Goal: Information Seeking & Learning: Learn about a topic

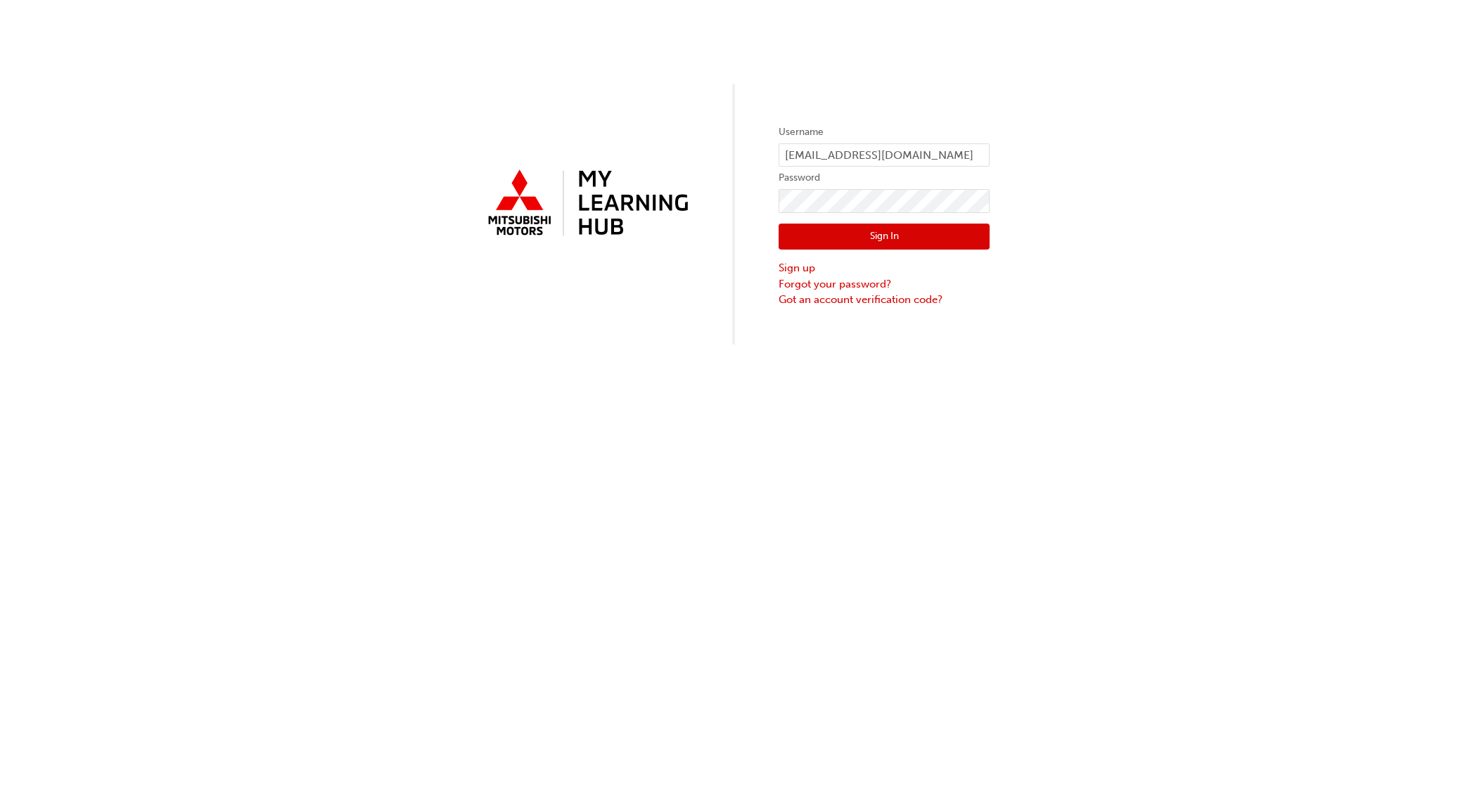
click at [879, 230] on button "Sign In" at bounding box center [884, 237] width 211 height 27
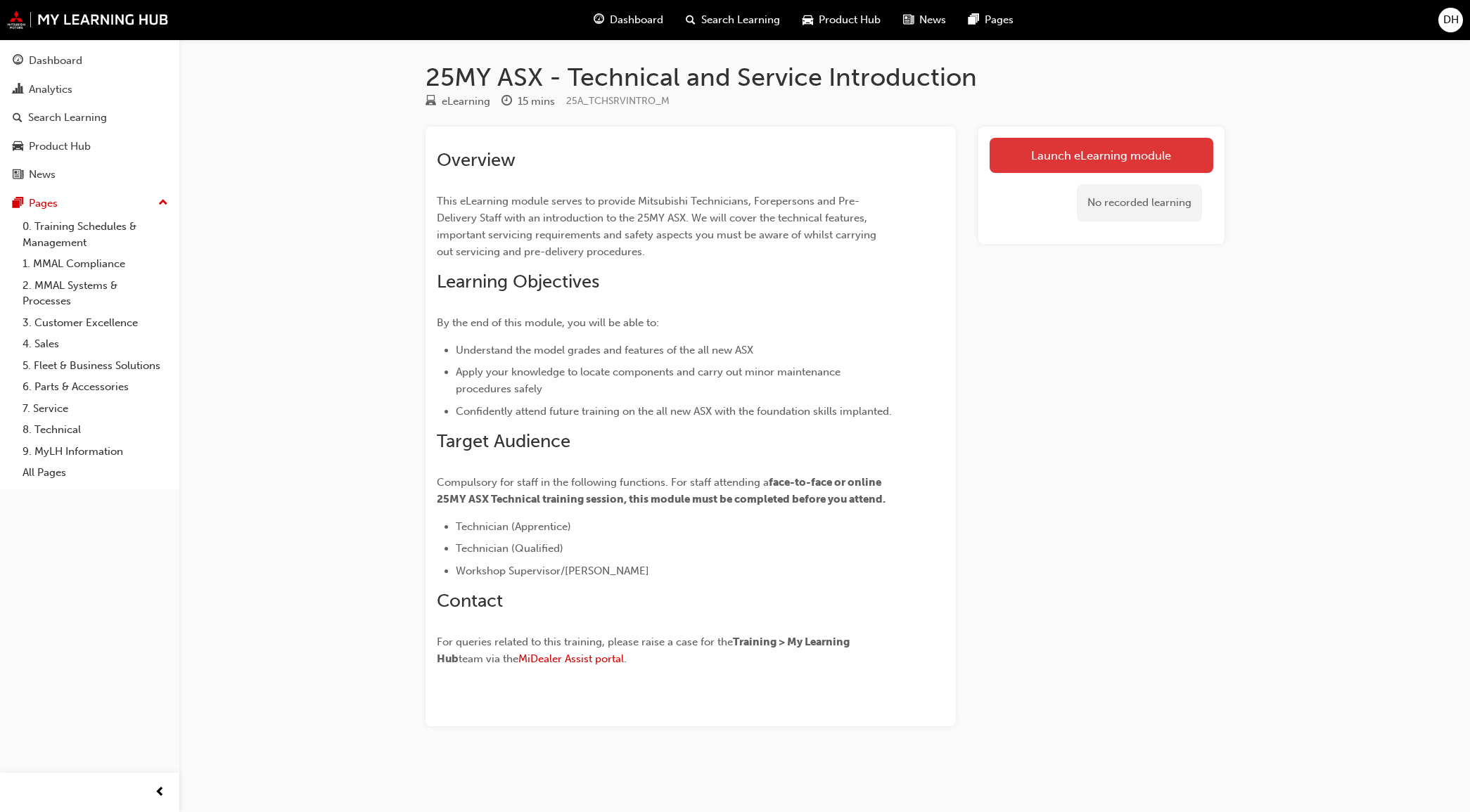
click at [1074, 159] on link "Launch eLearning module" at bounding box center [1101, 156] width 223 height 35
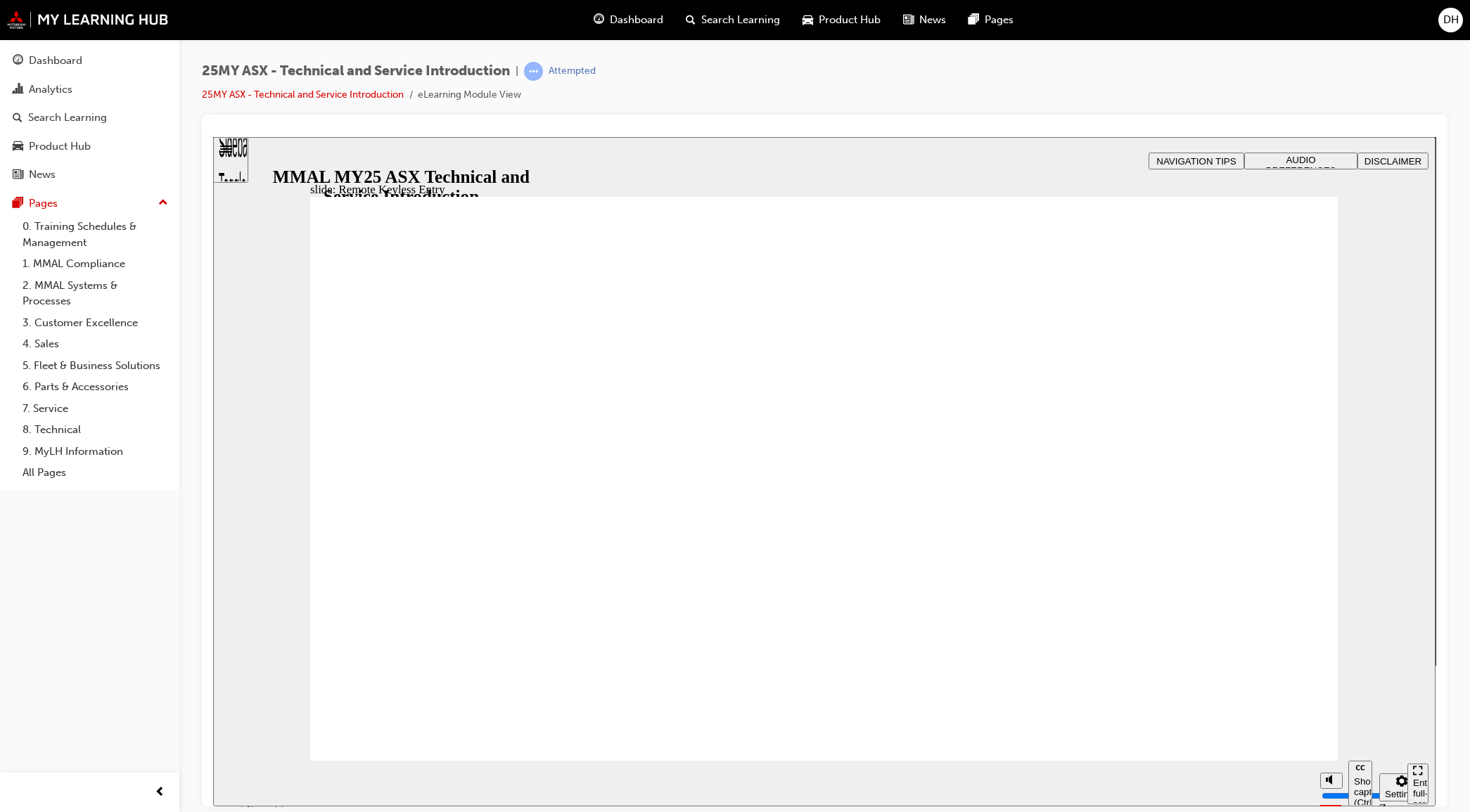
type input "14"
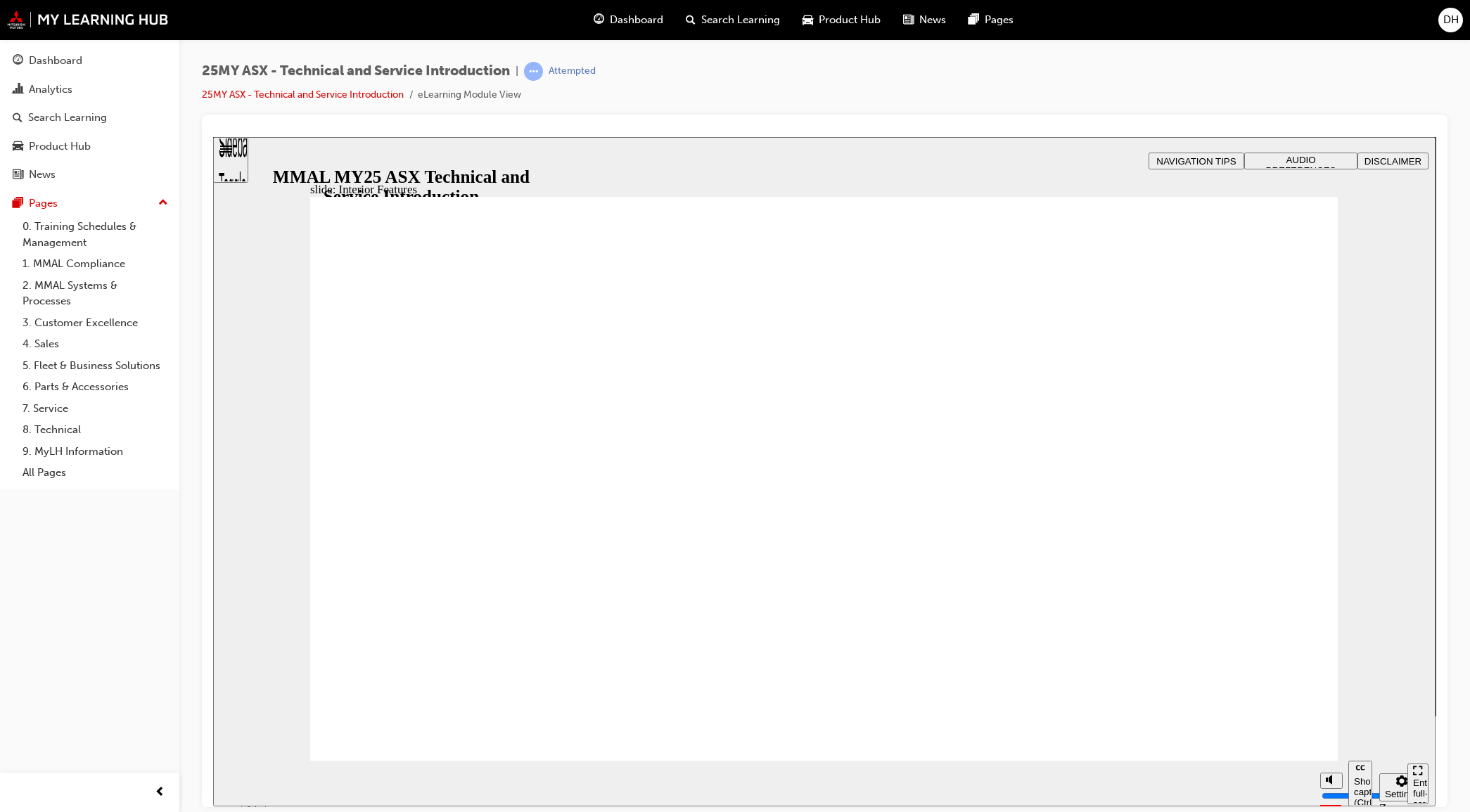
type input "17"
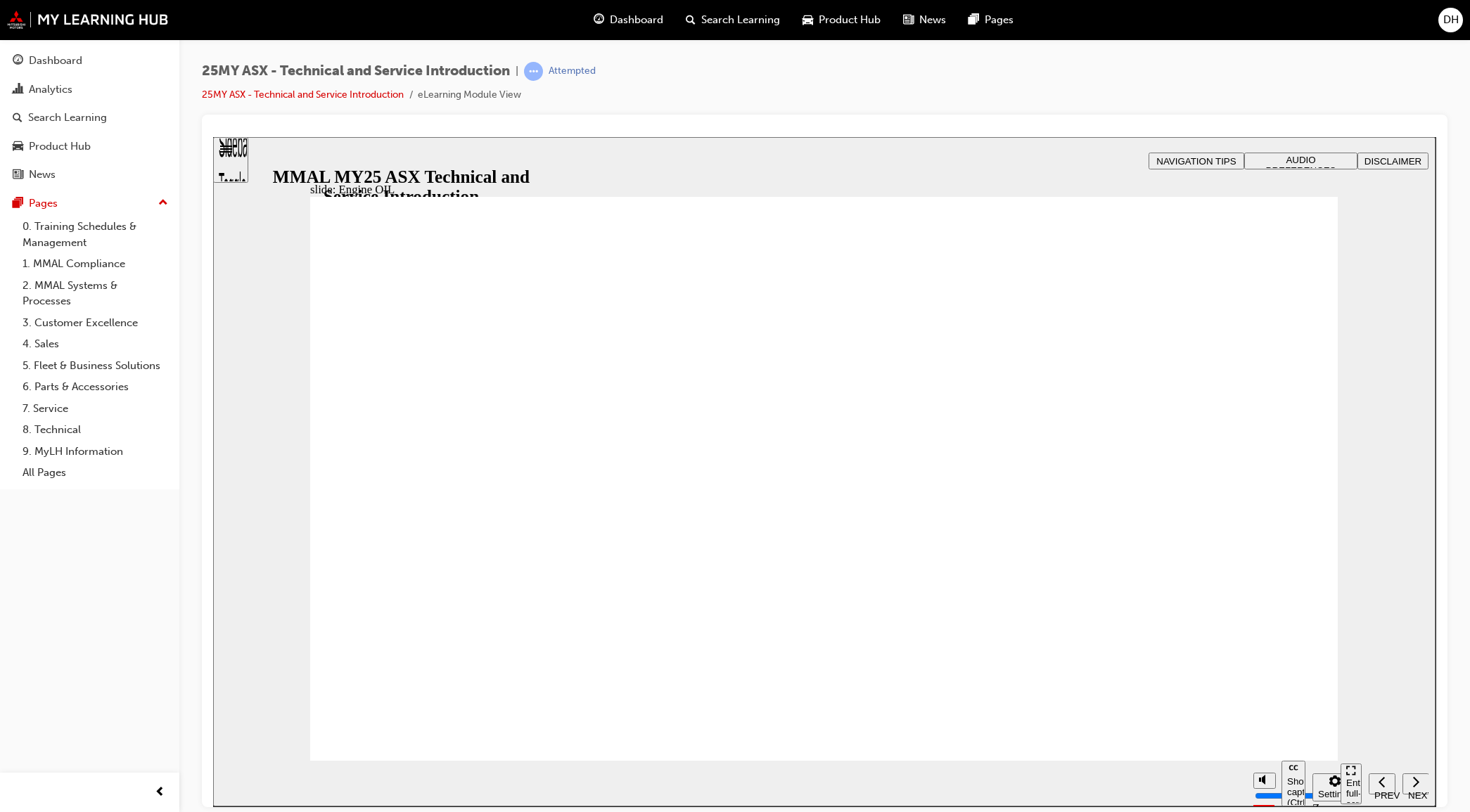
type input "0"
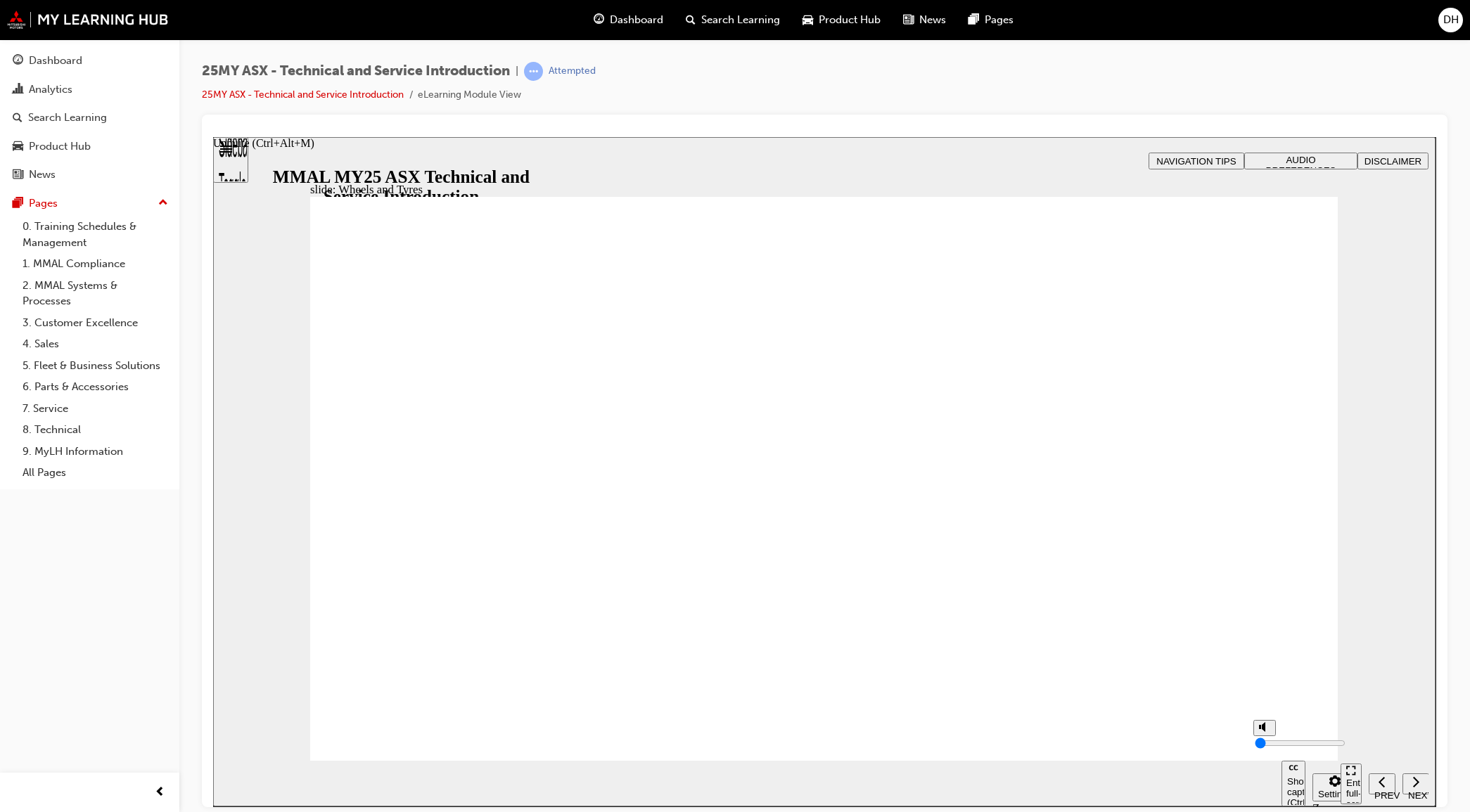
click at [1274, 748] on input "volume" at bounding box center [1300, 742] width 91 height 12
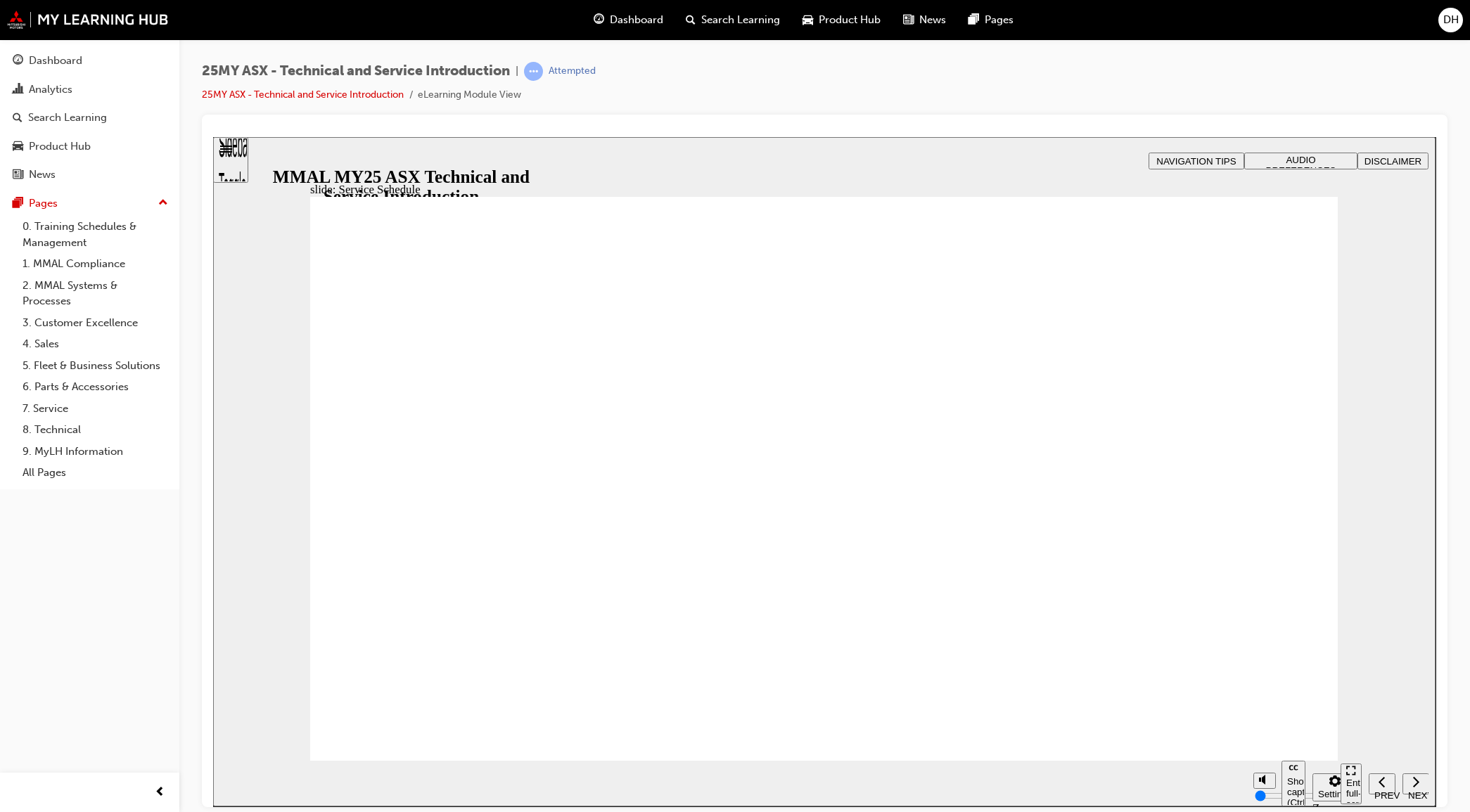
radio input "true"
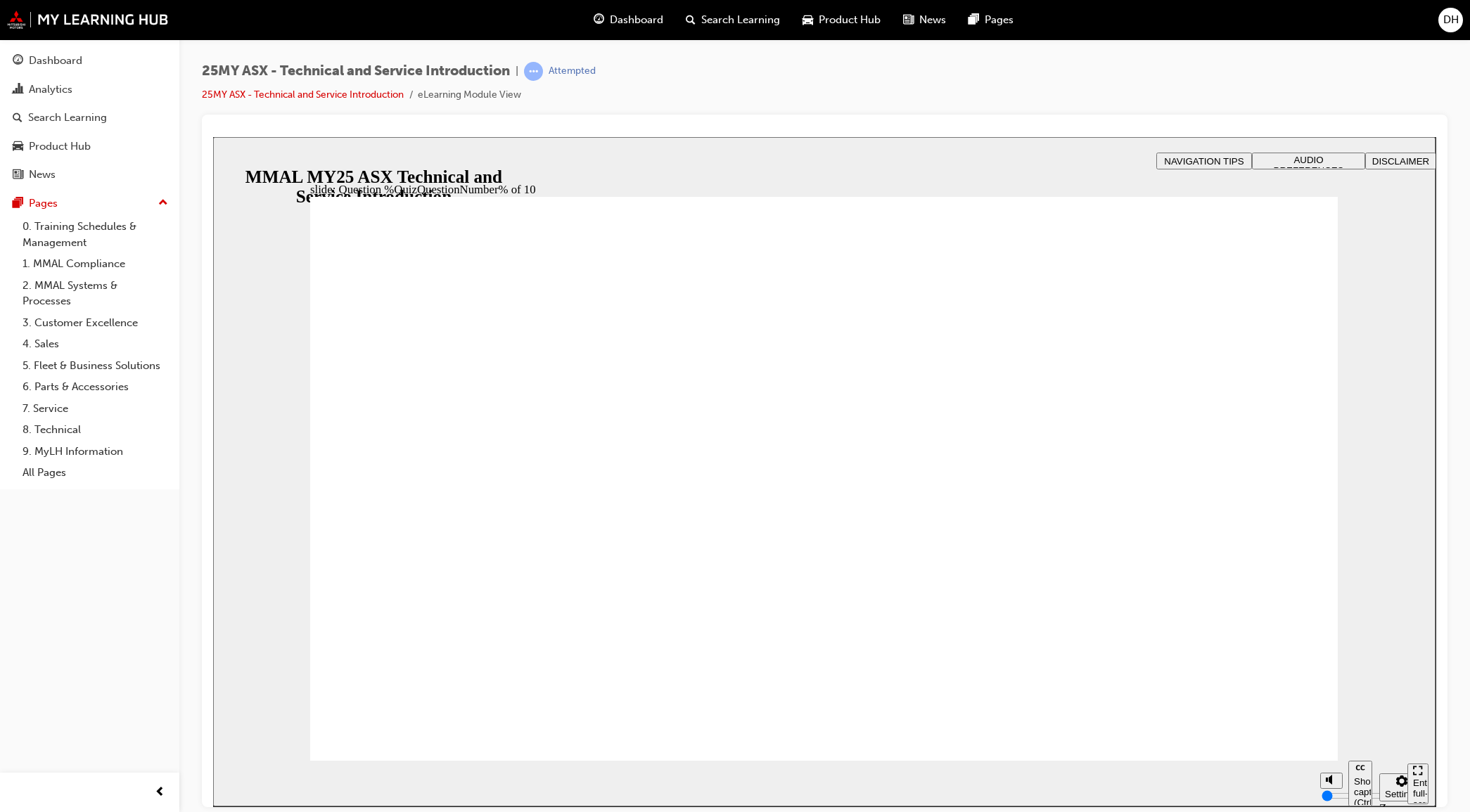
radio input "true"
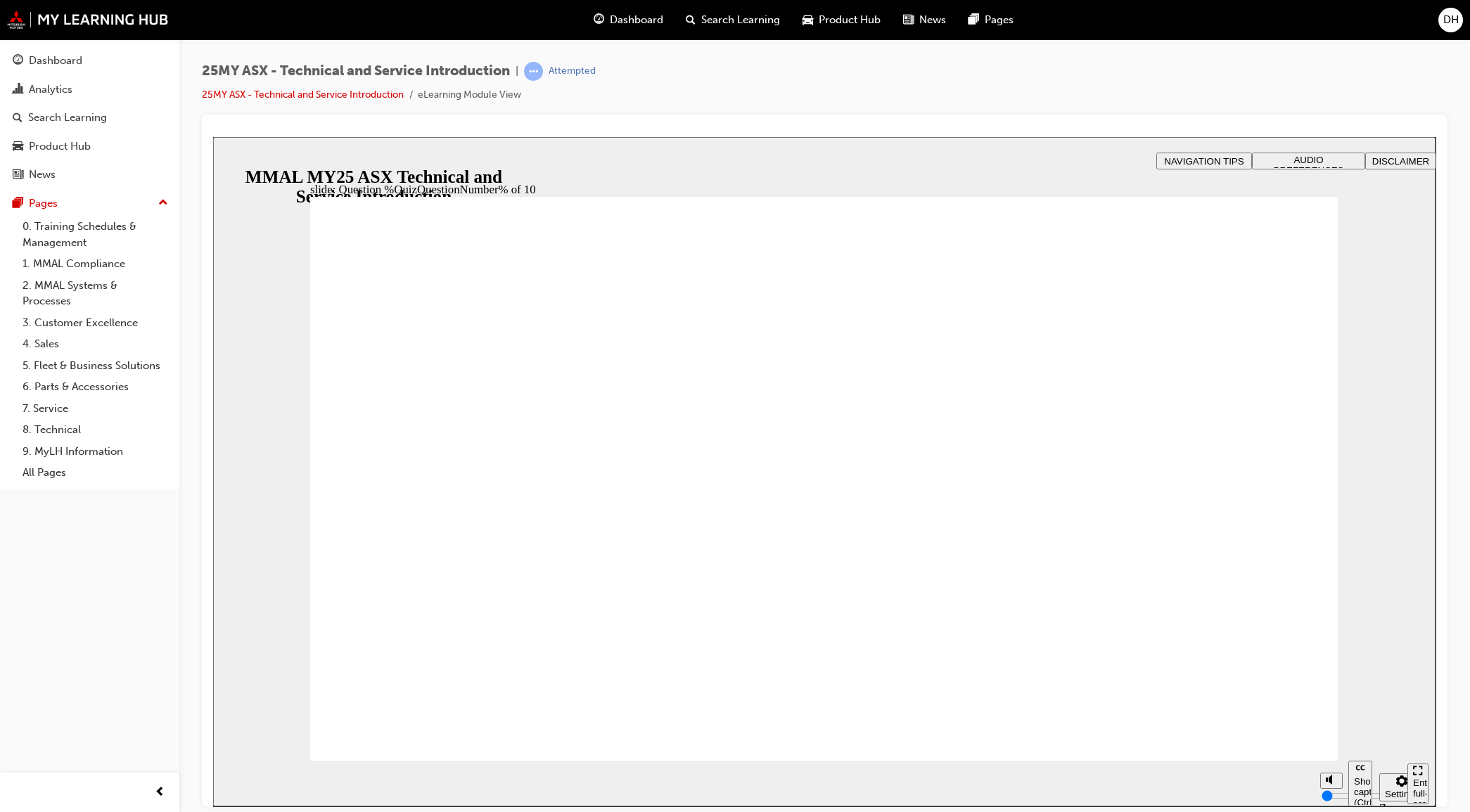
radio input "true"
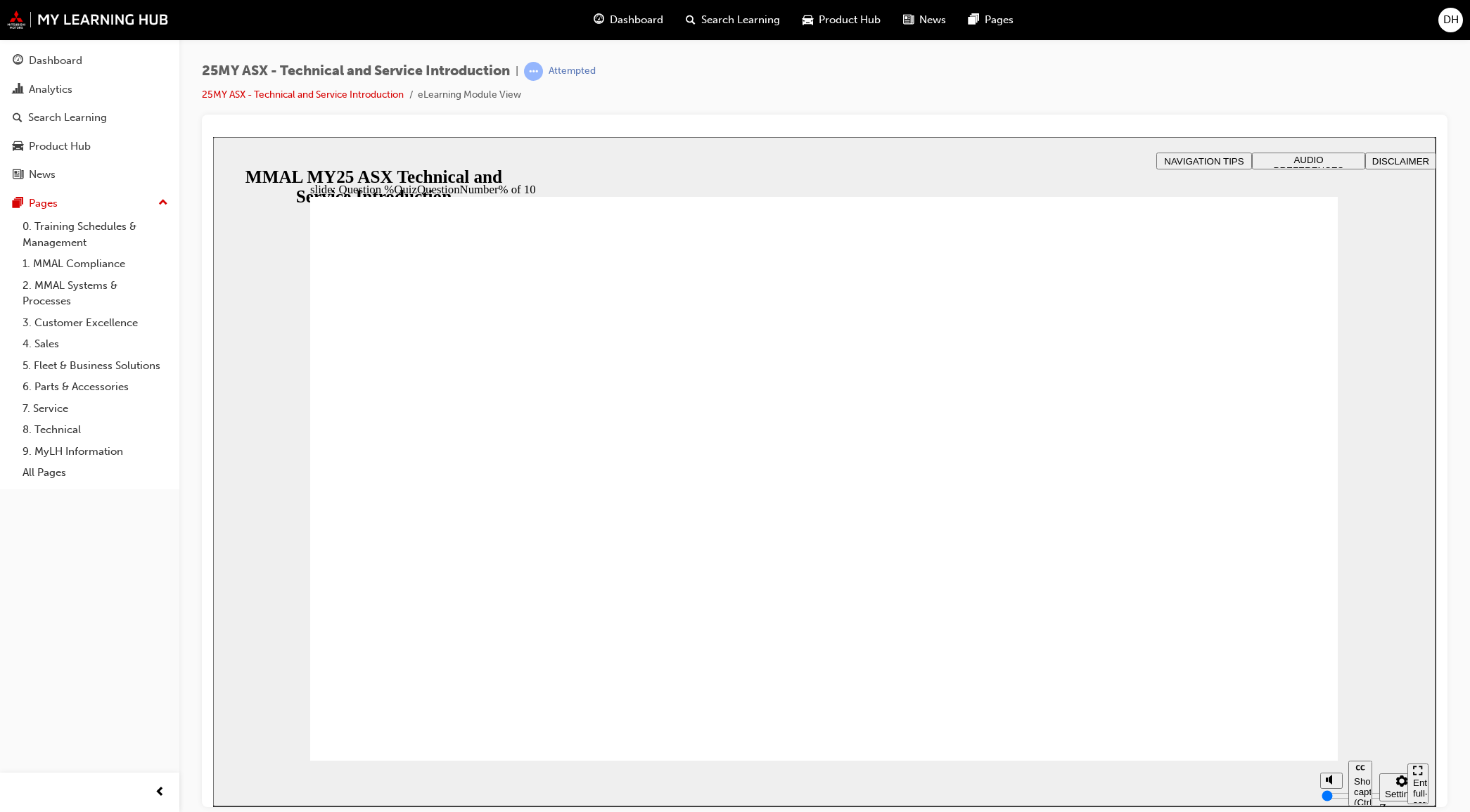
drag, startPoint x: 371, startPoint y: 313, endPoint x: 796, endPoint y: 305, distance: 425.1
radio input "true"
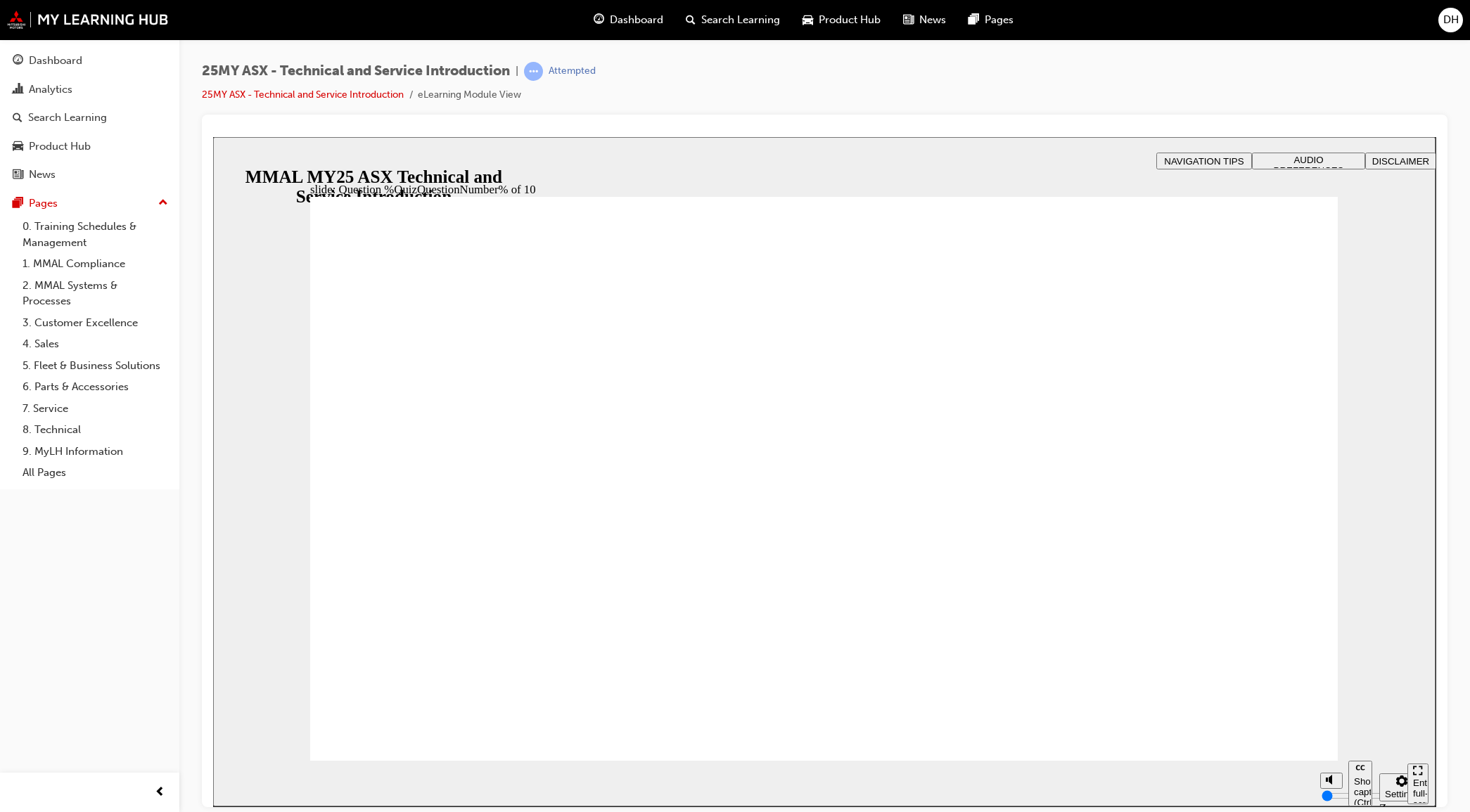
radio input "true"
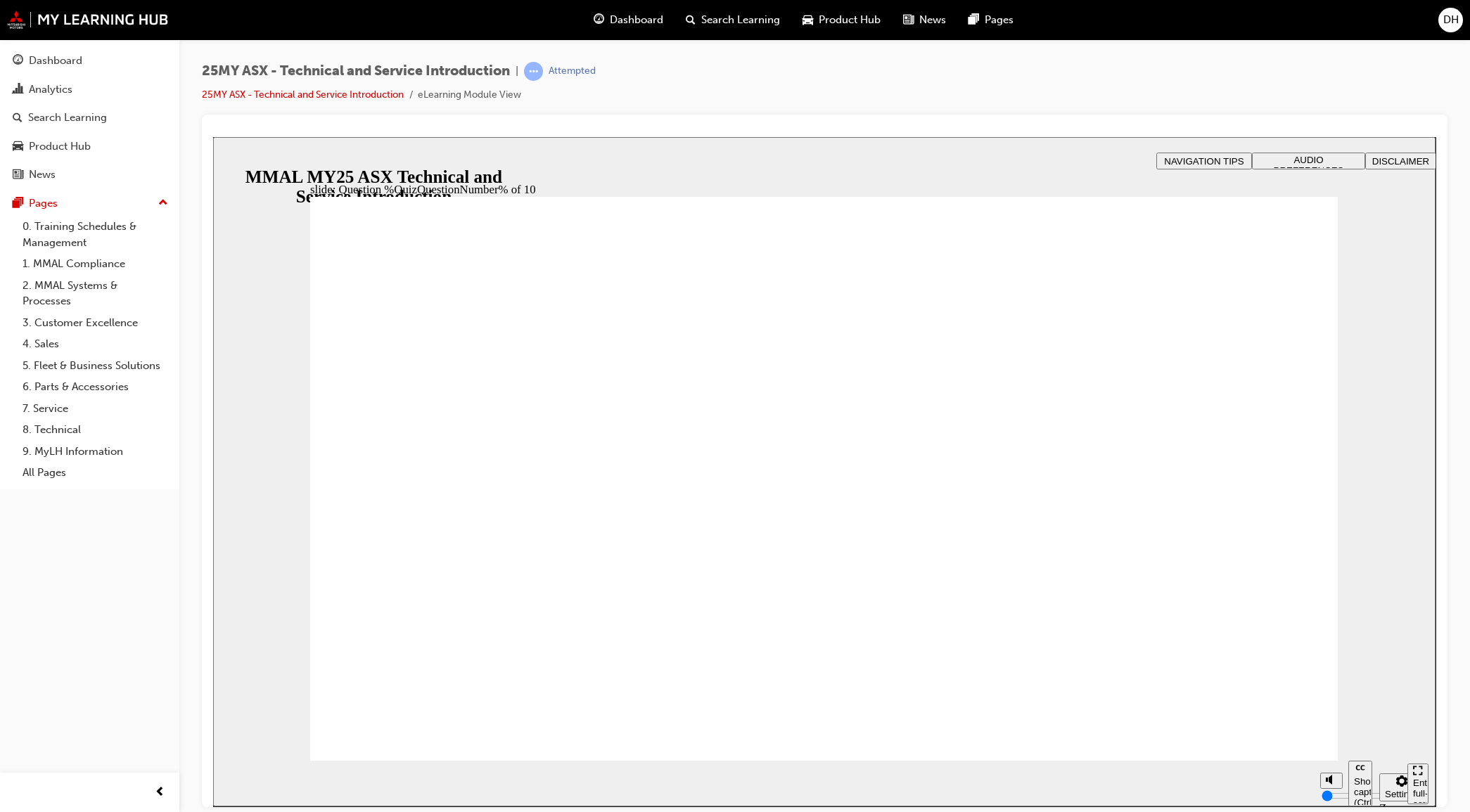
radio input "true"
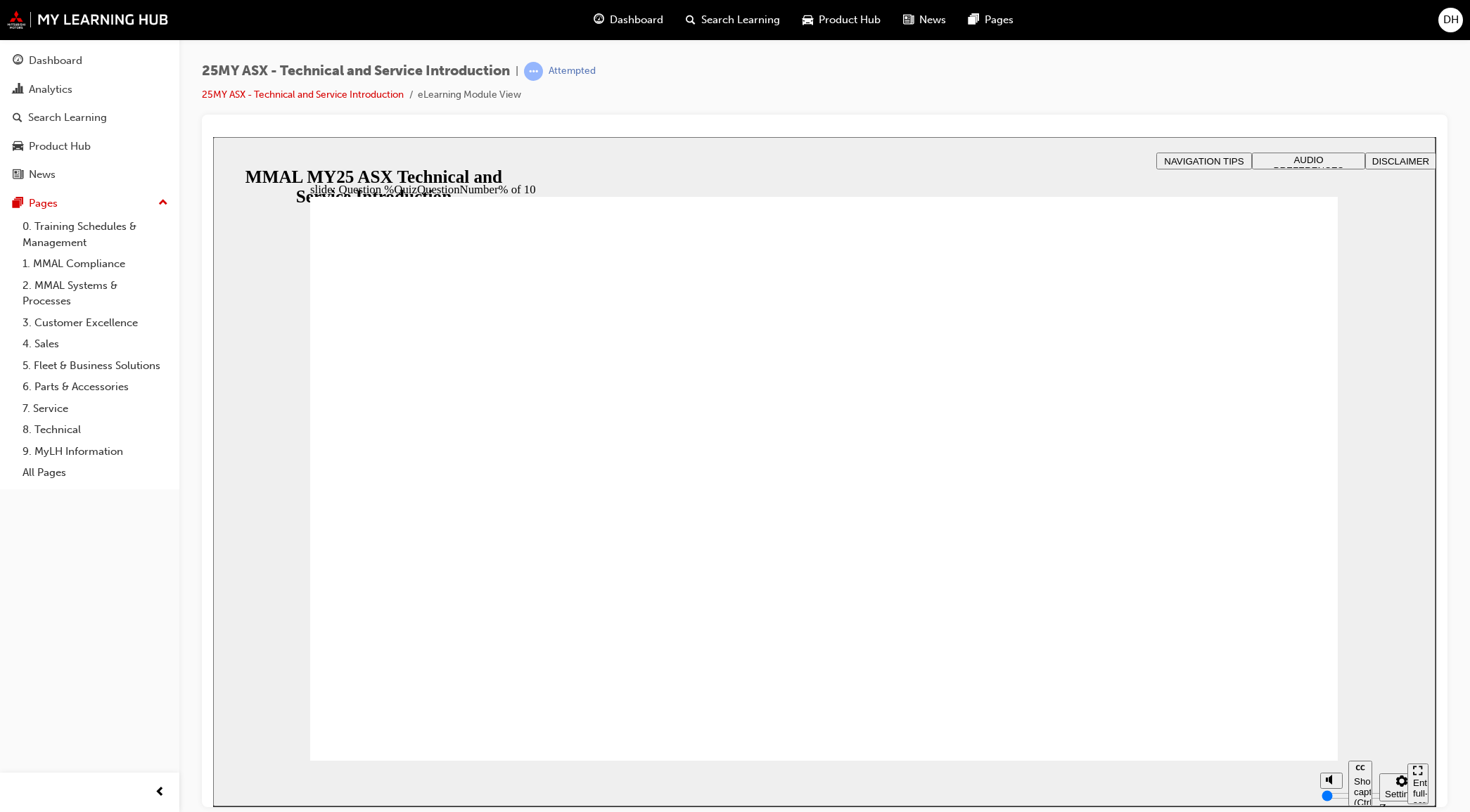
radio input "true"
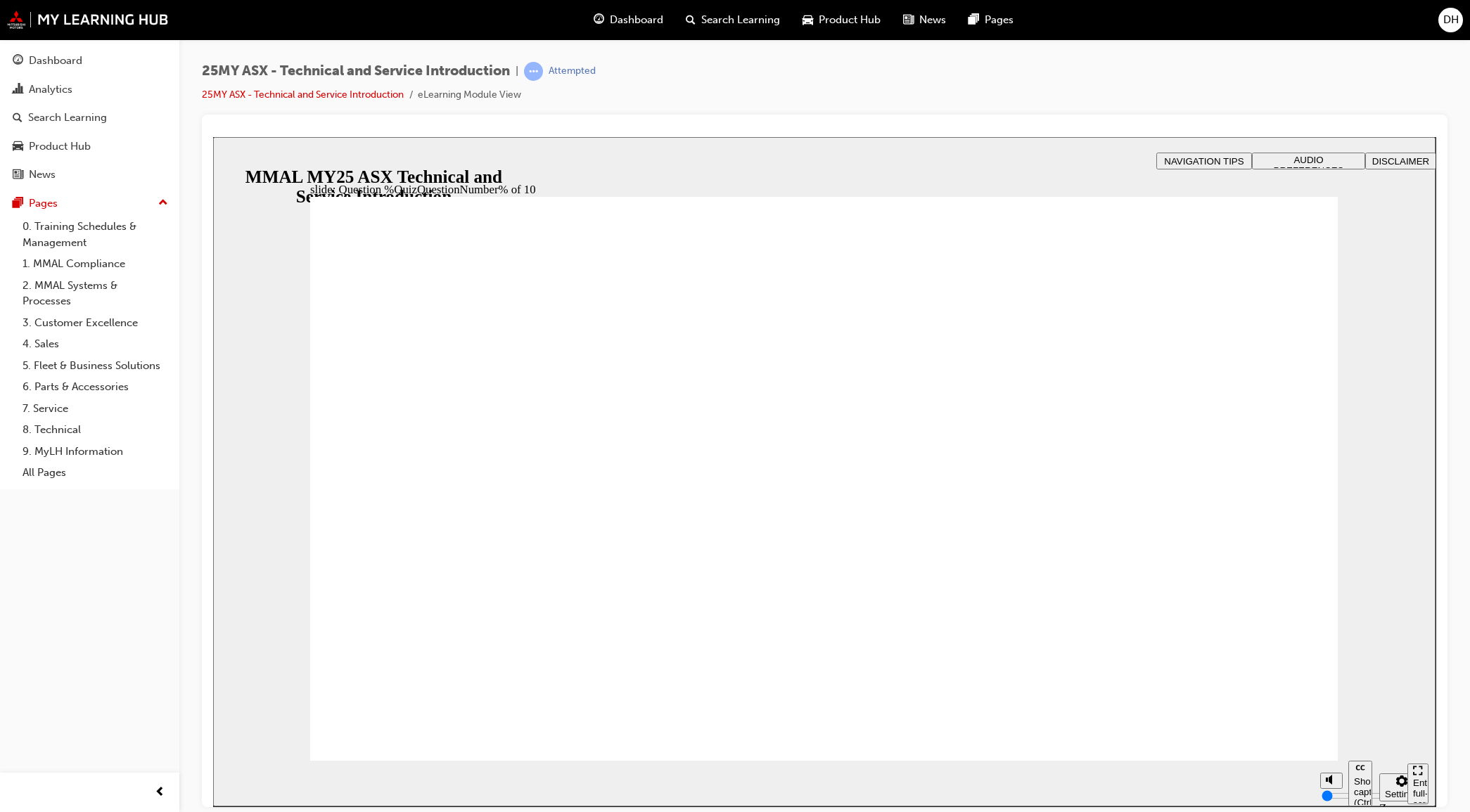
radio input "true"
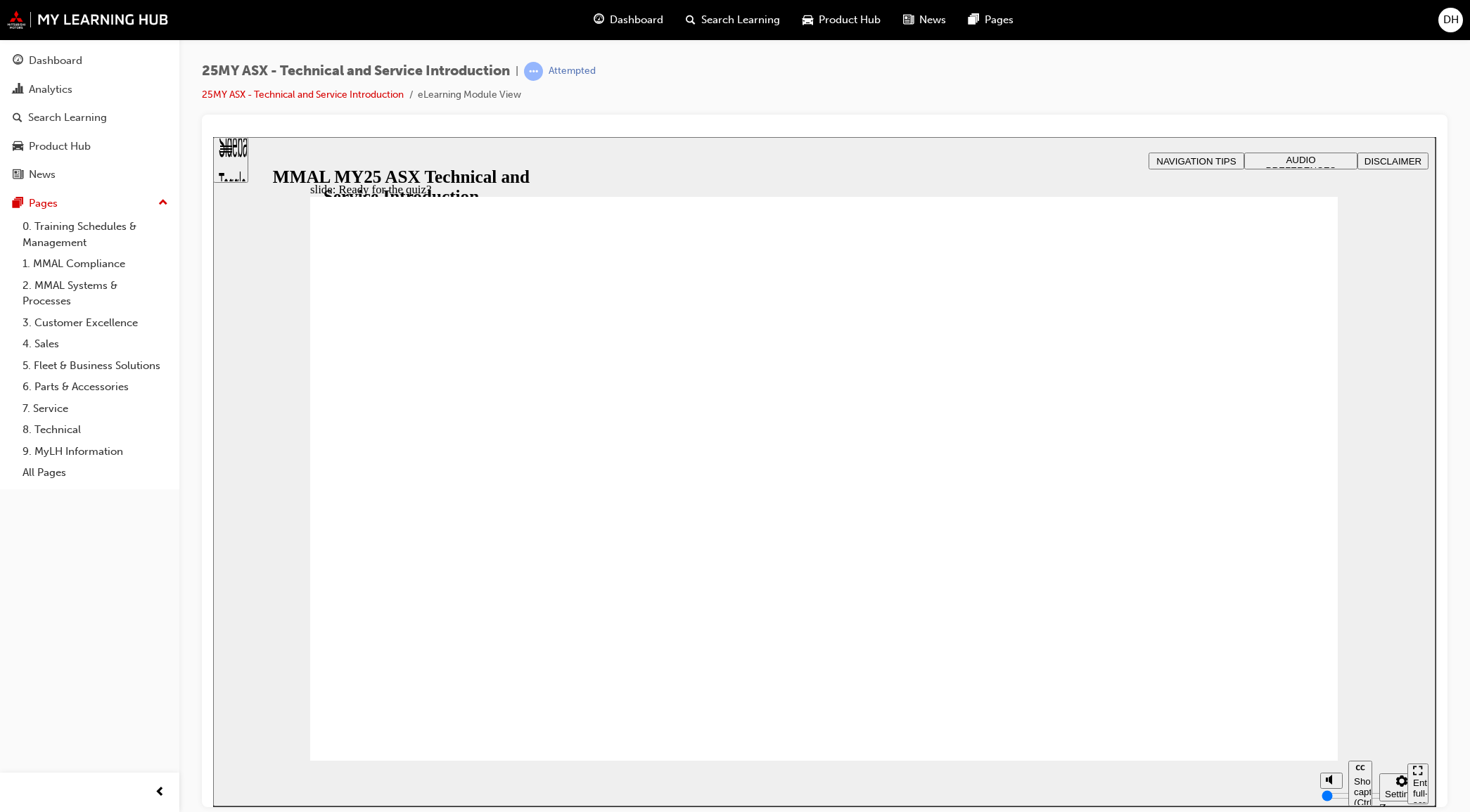
radio input "true"
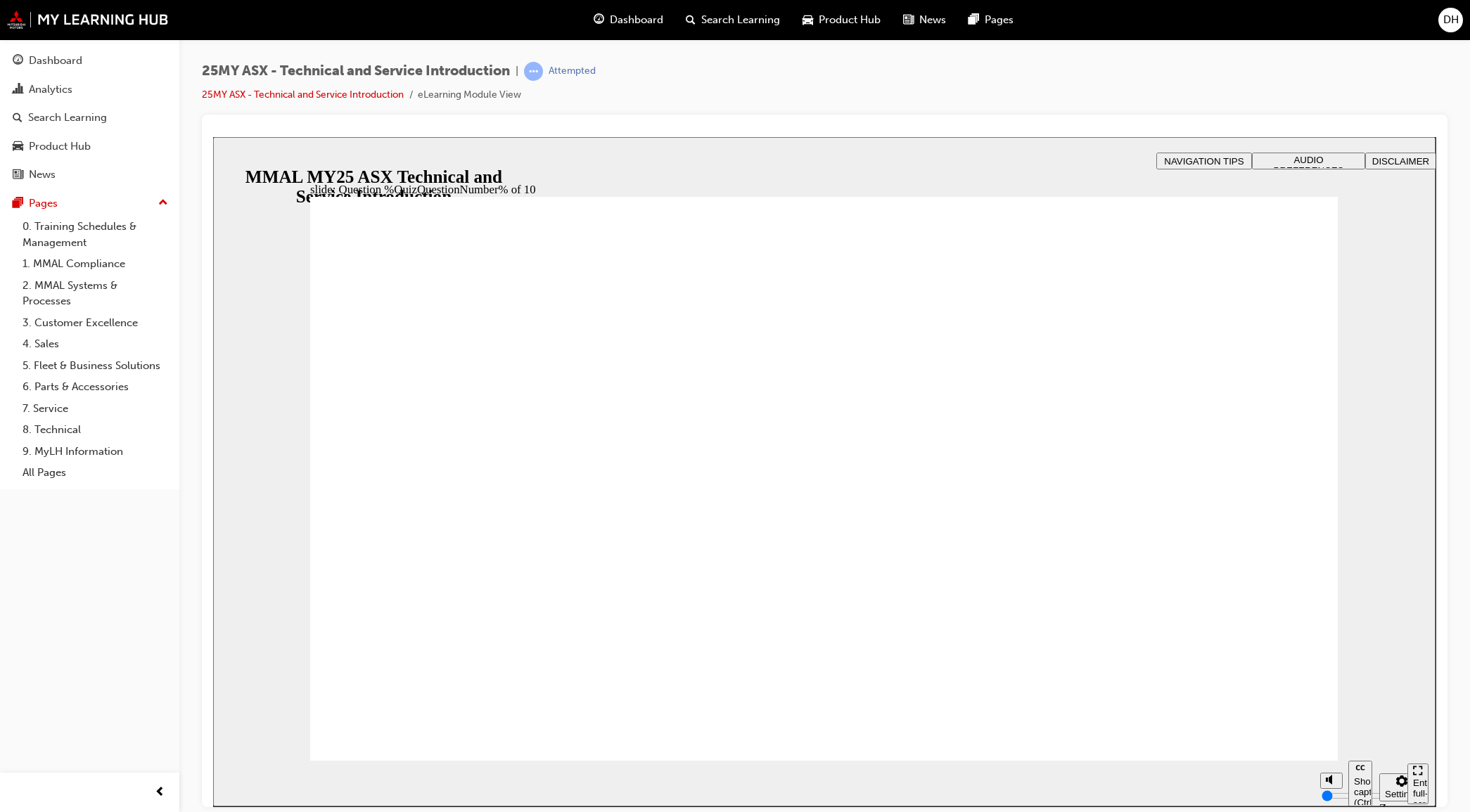
radio input "true"
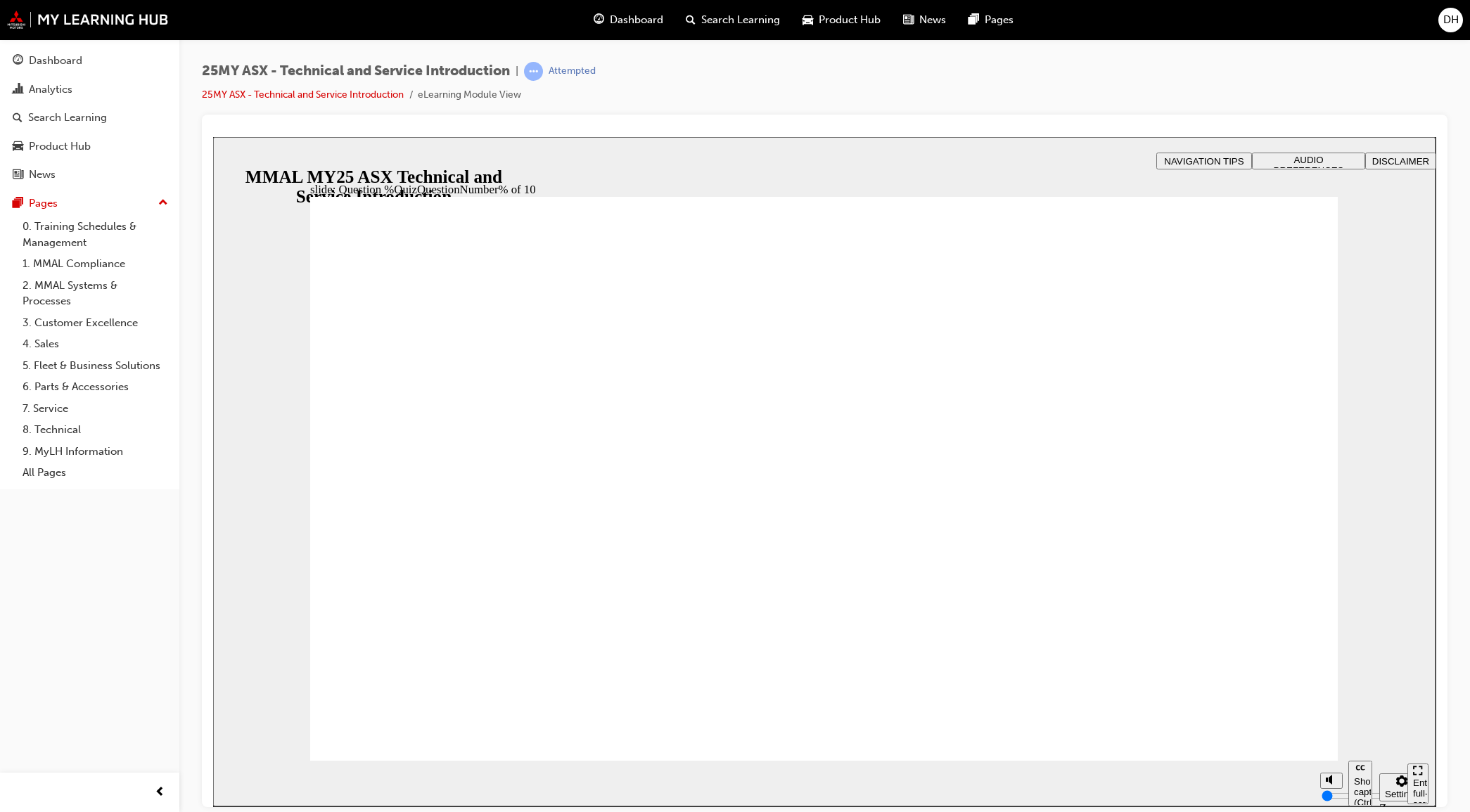
drag, startPoint x: 363, startPoint y: 545, endPoint x: 369, endPoint y: 640, distance: 95.2
radio input "true"
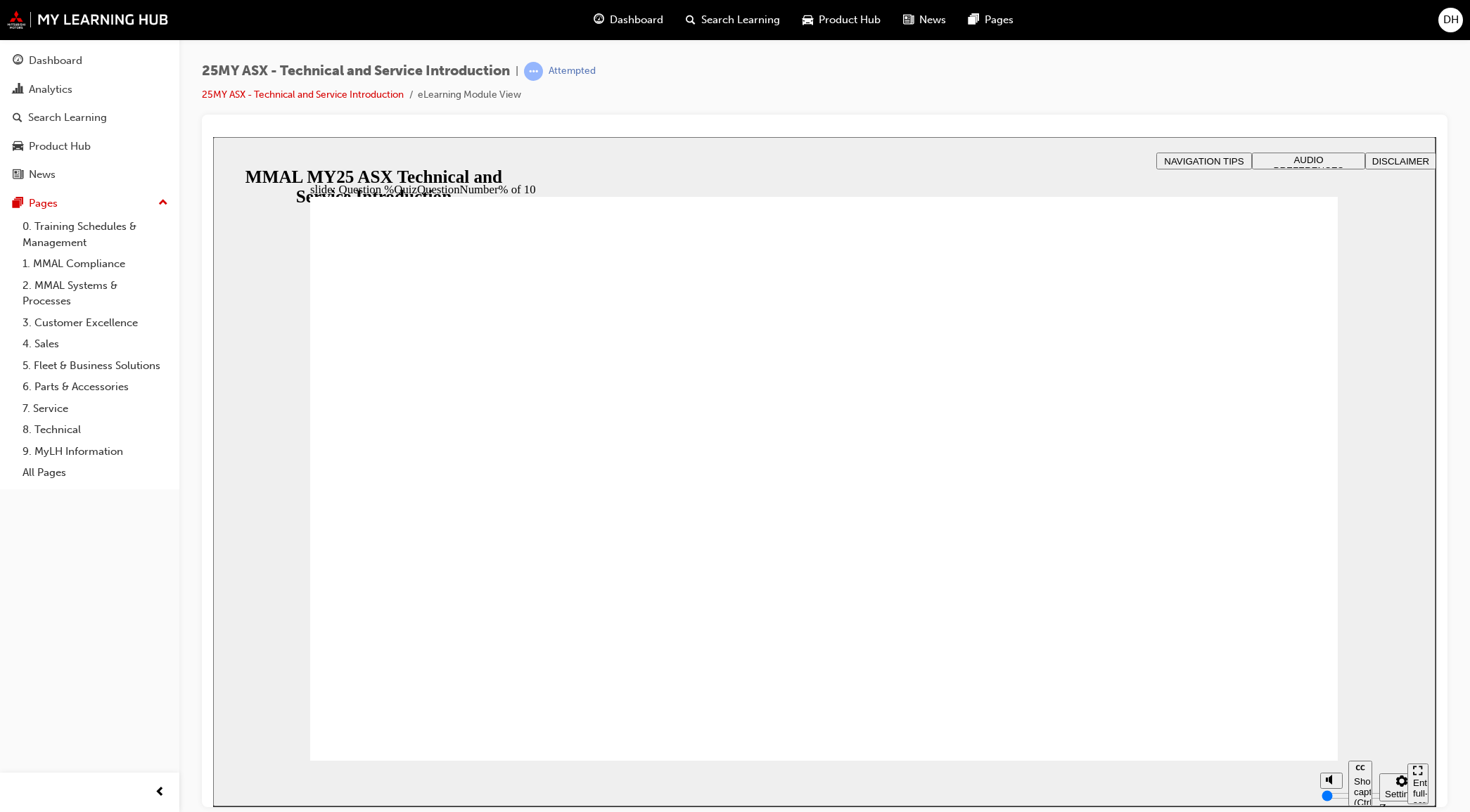
radio input "true"
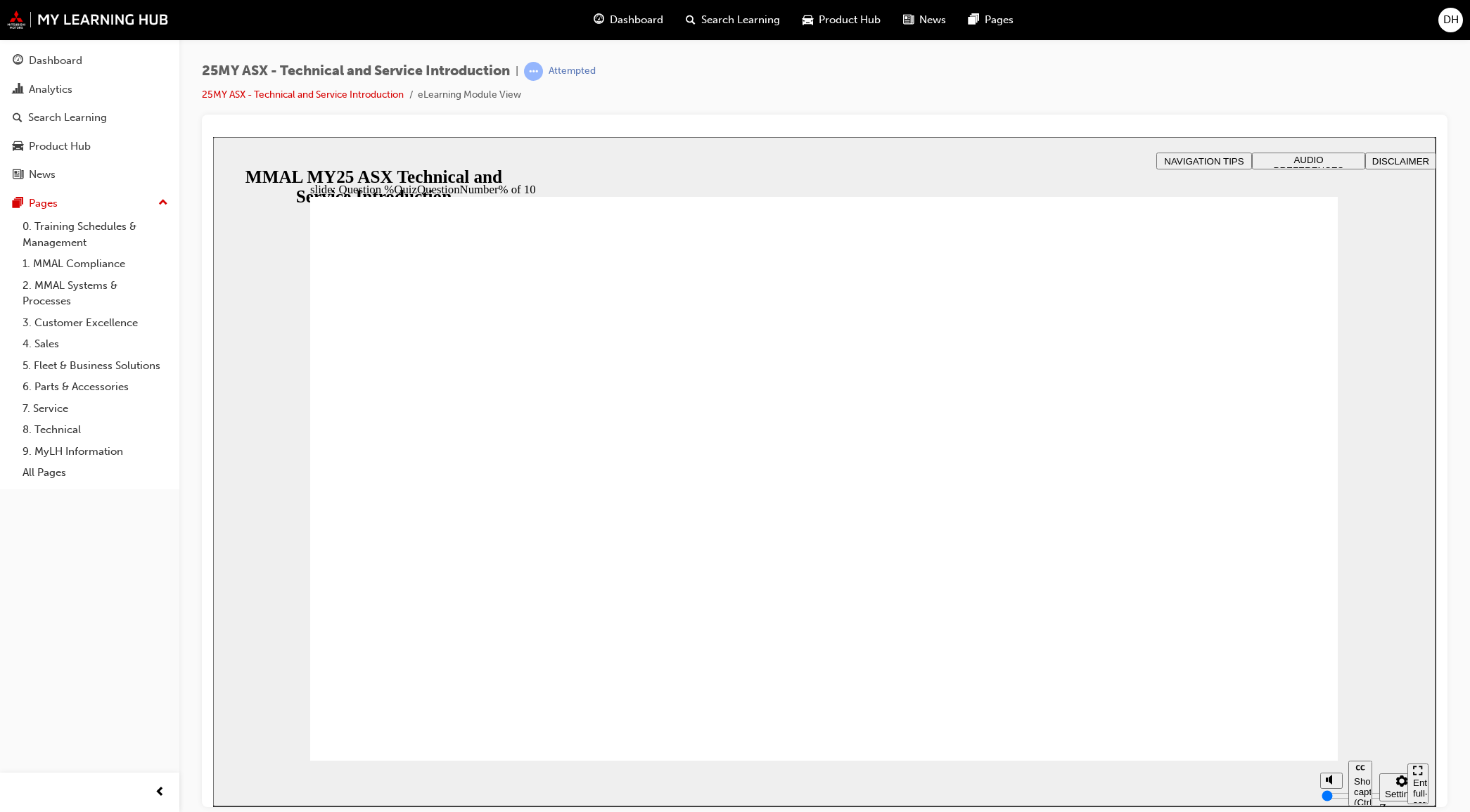
radio input "true"
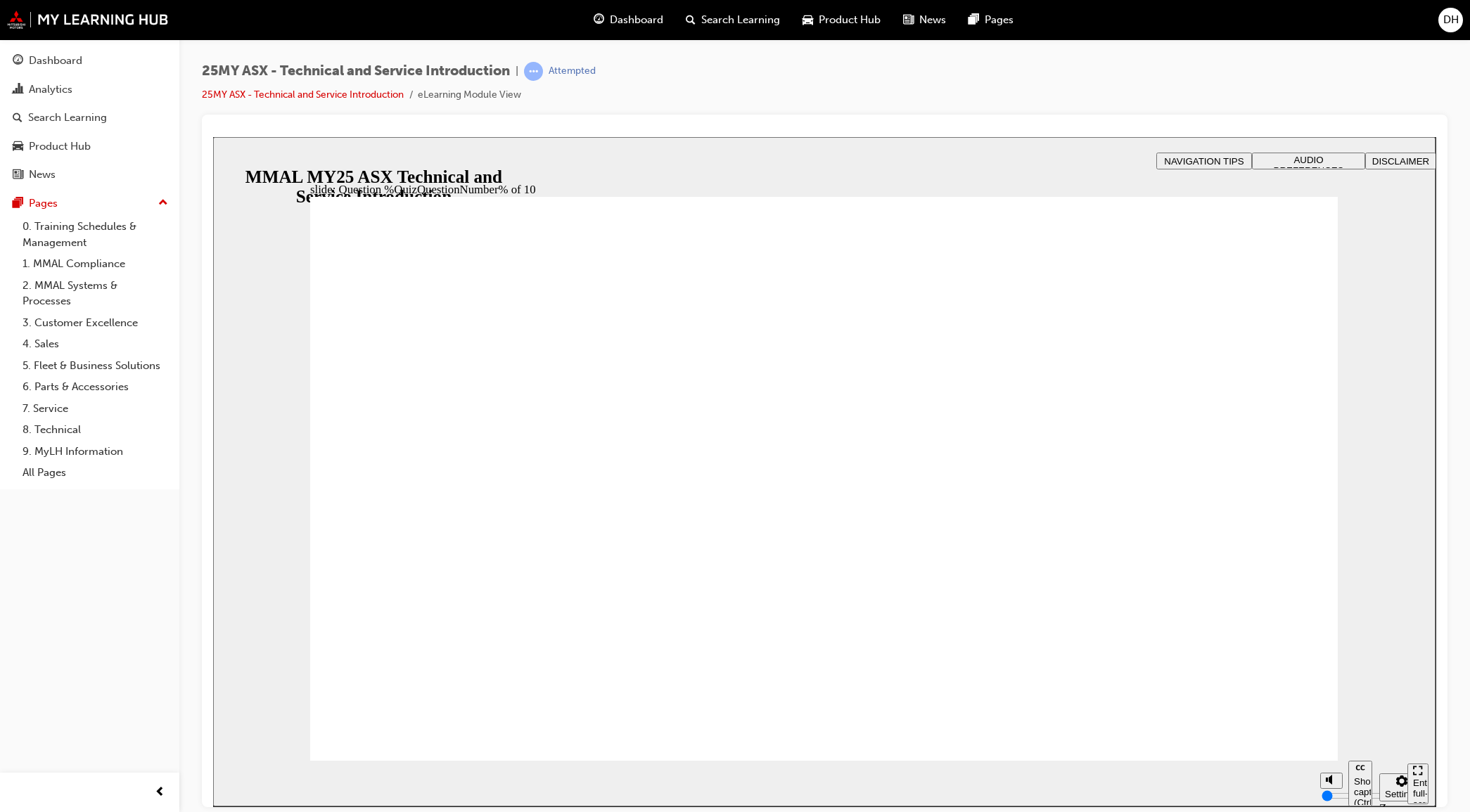
radio input "true"
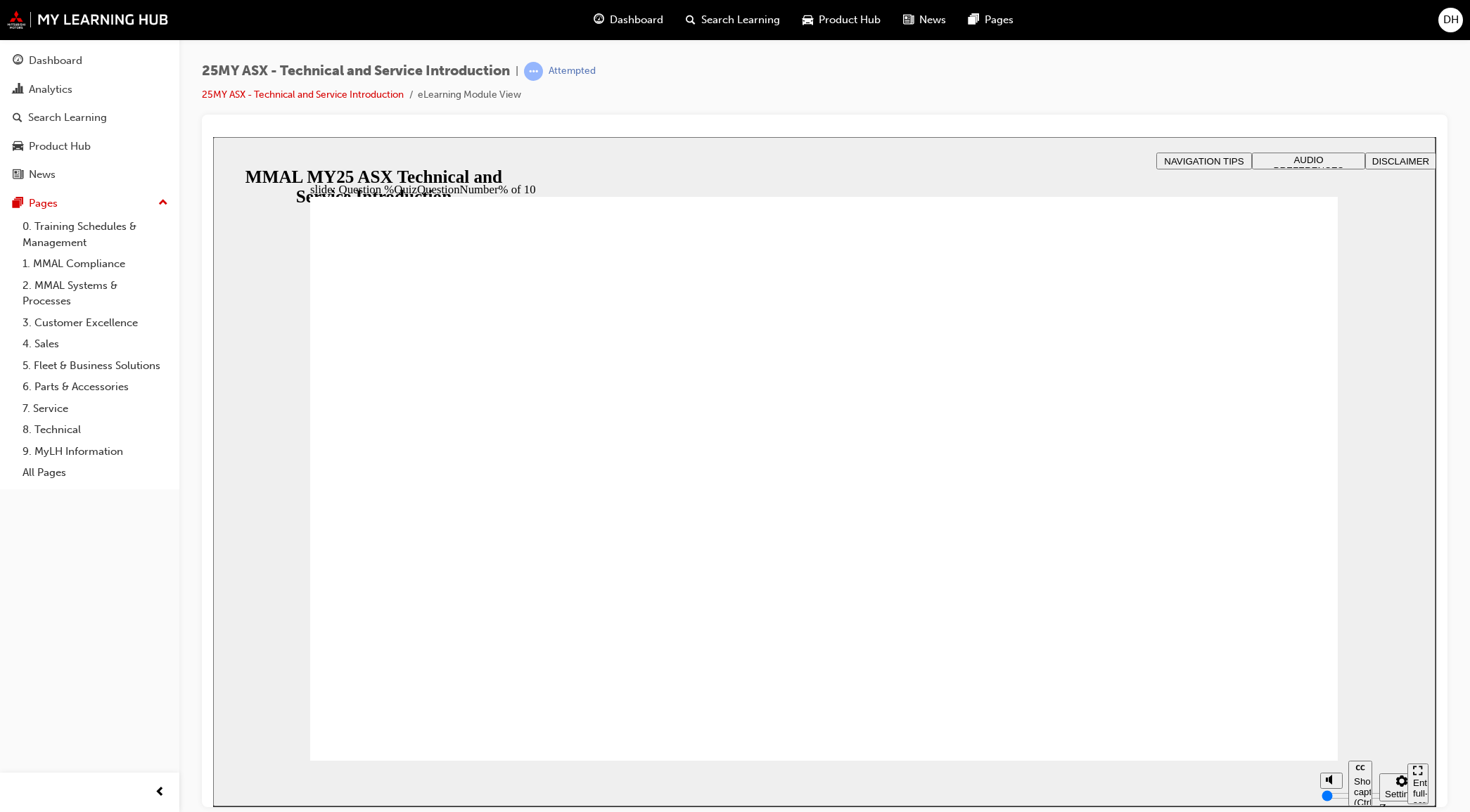
drag, startPoint x: 840, startPoint y: 646, endPoint x: 855, endPoint y: 646, distance: 15.0
radio input "true"
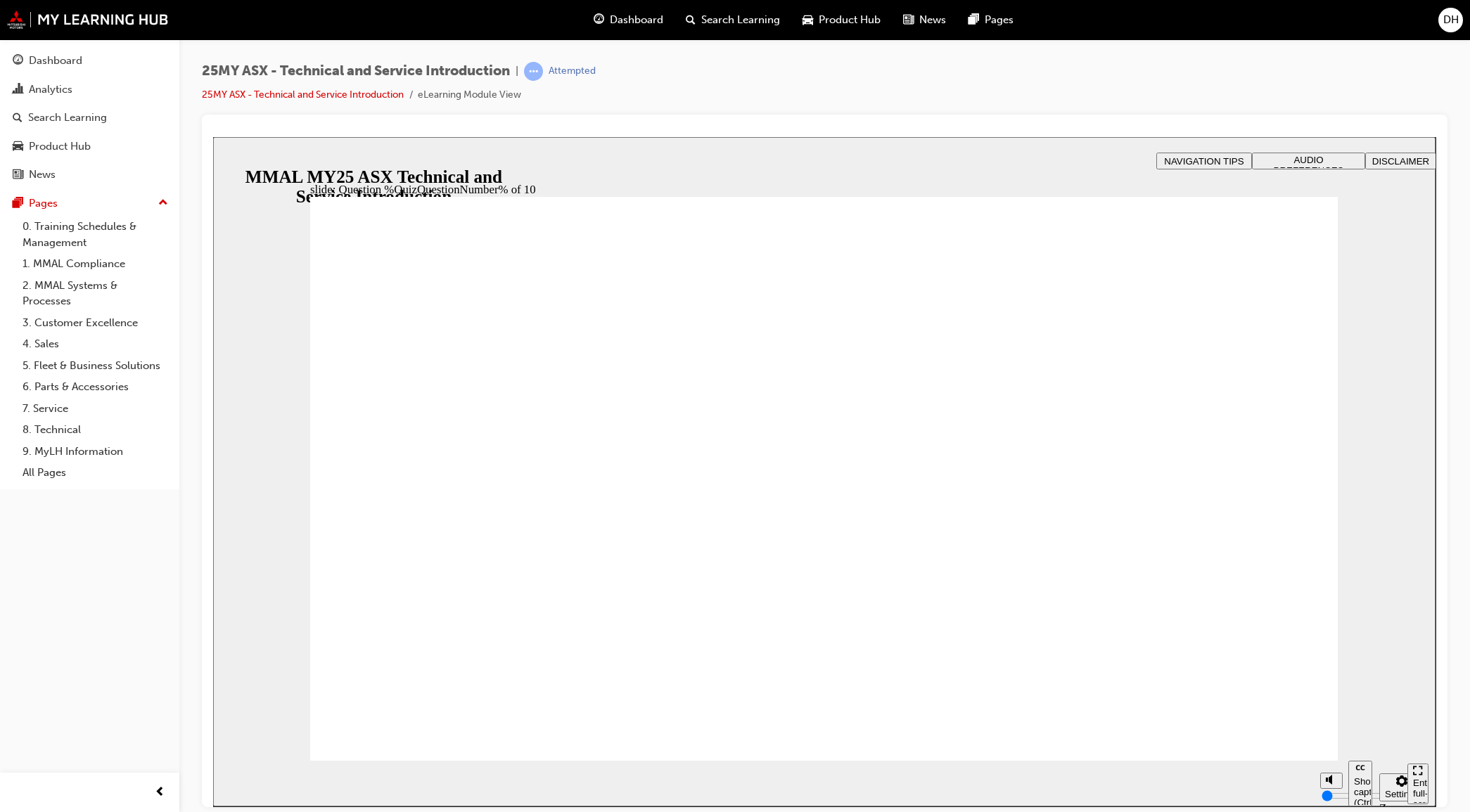
drag, startPoint x: 364, startPoint y: 391, endPoint x: 391, endPoint y: 607, distance: 217.7
radio input "true"
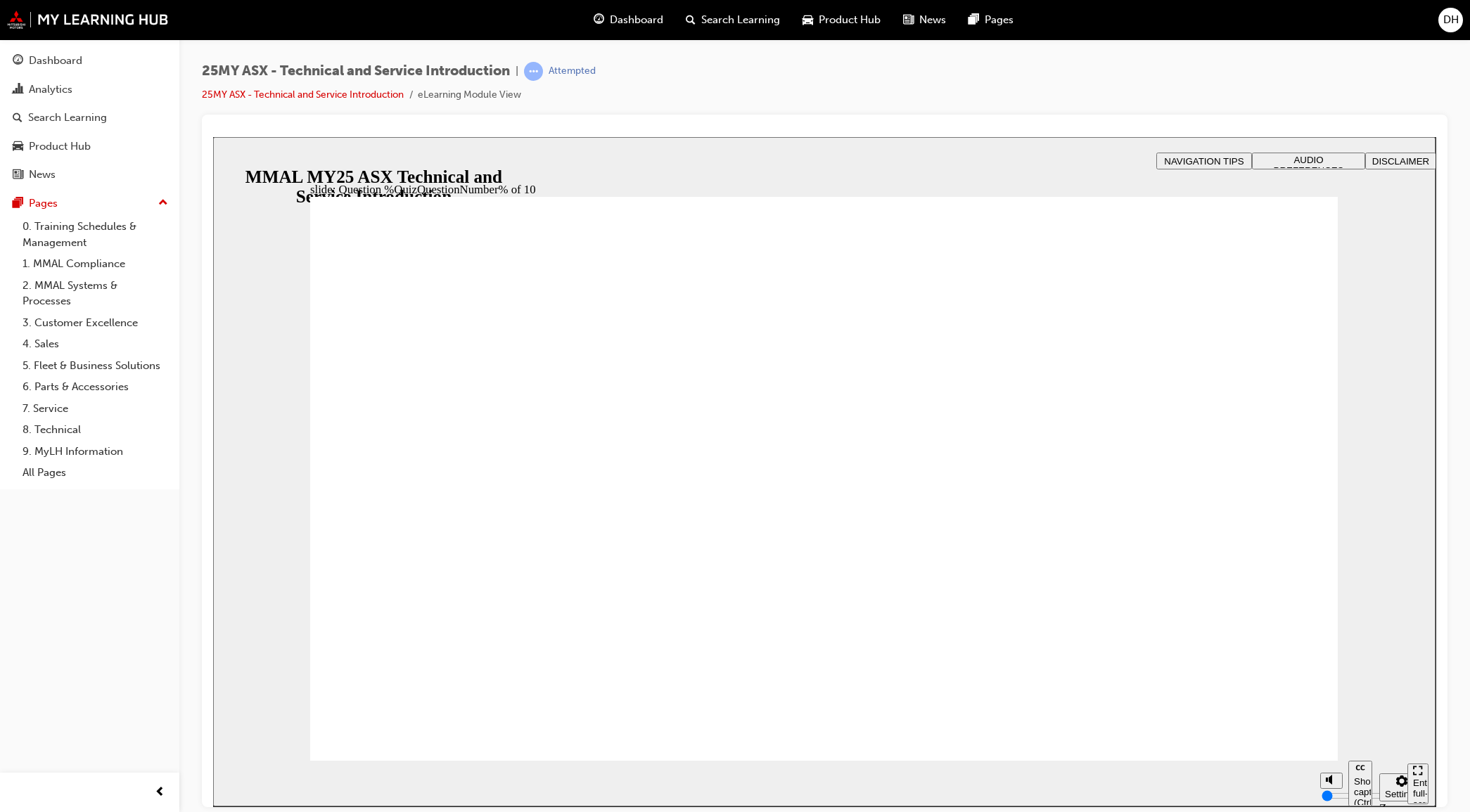
radio input "true"
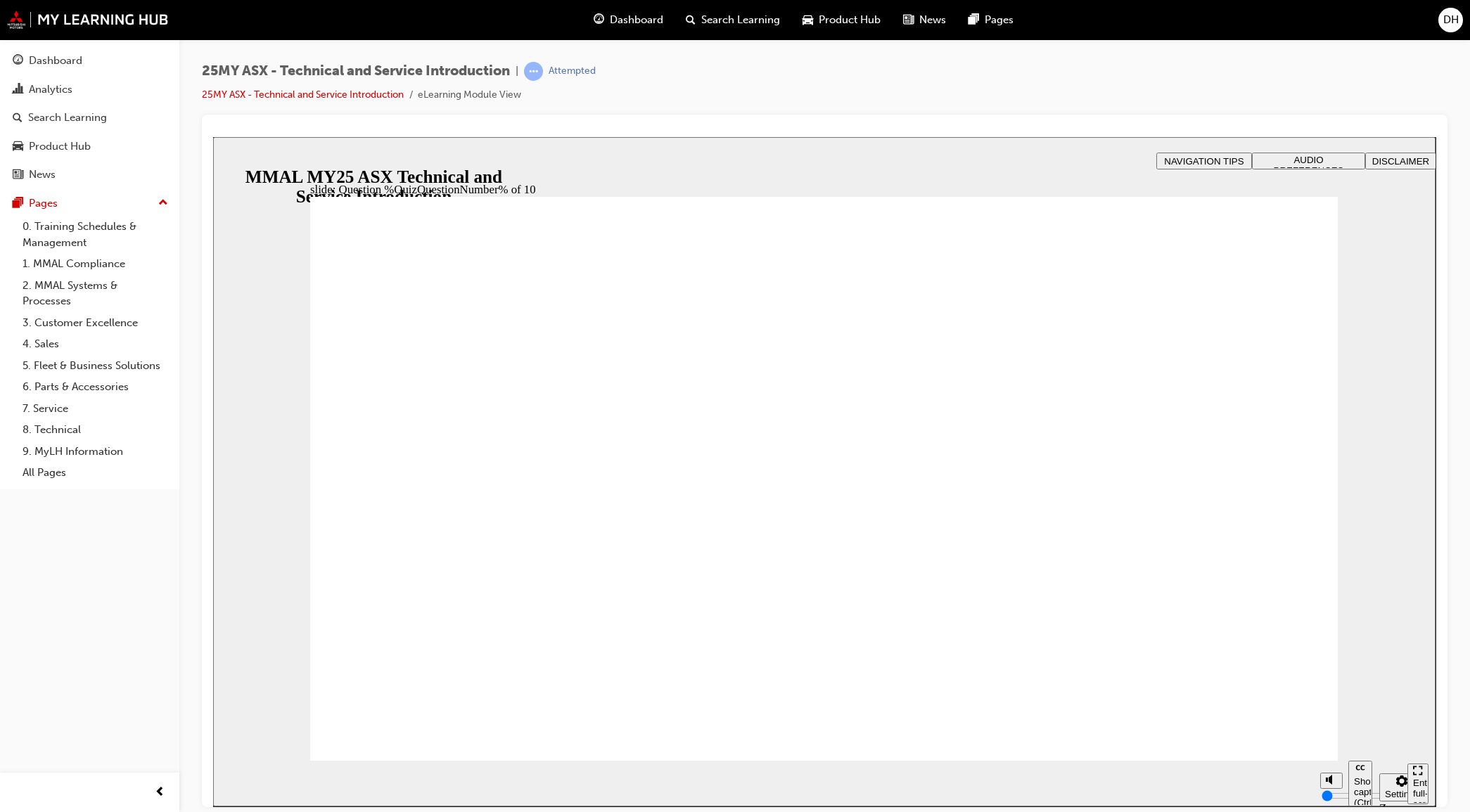
radio input "true"
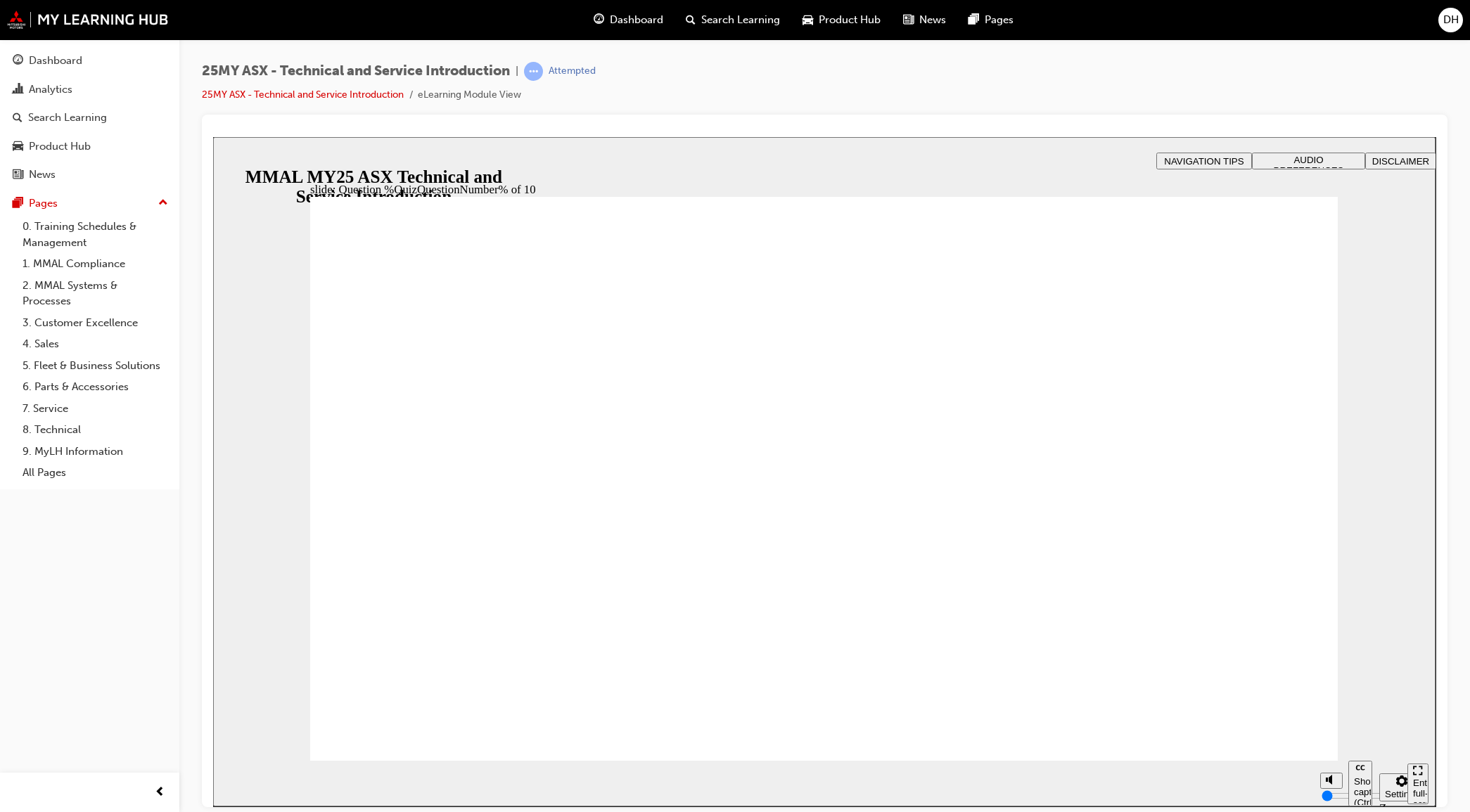
radio input "true"
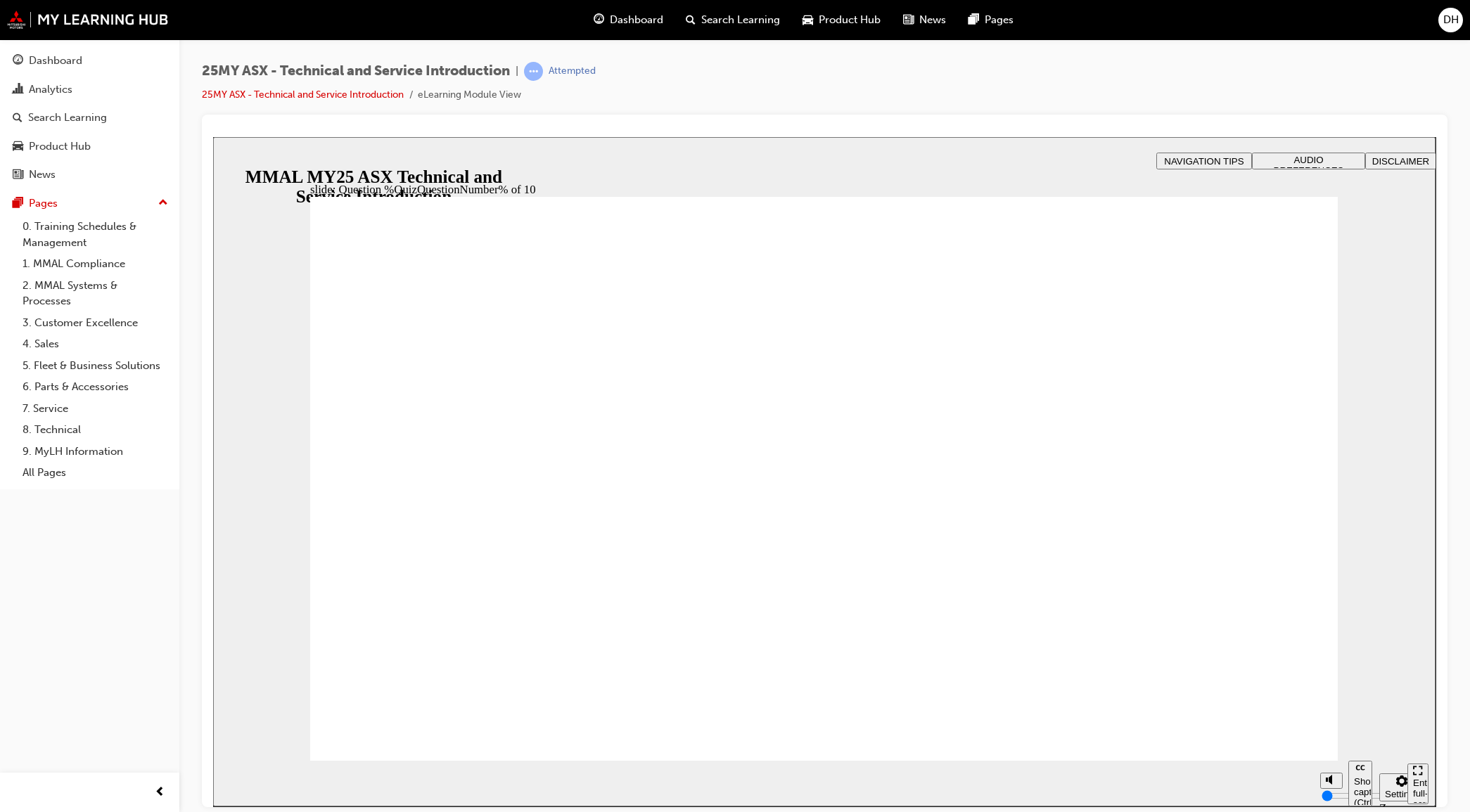
drag, startPoint x: 869, startPoint y: 646, endPoint x: 876, endPoint y: 643, distance: 7.6
radio input "true"
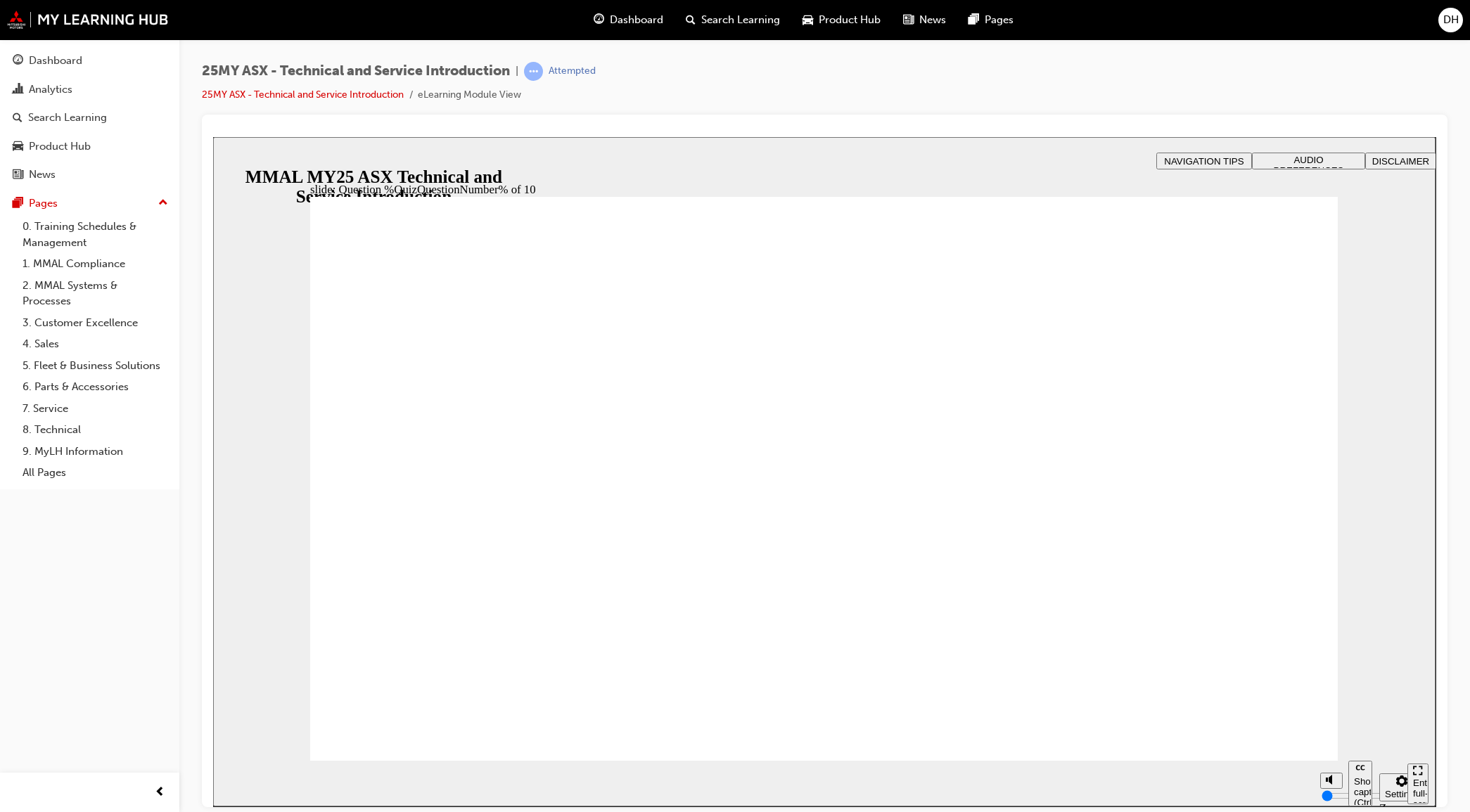
drag, startPoint x: 357, startPoint y: 446, endPoint x: 434, endPoint y: 643, distance: 211.5
radio input "true"
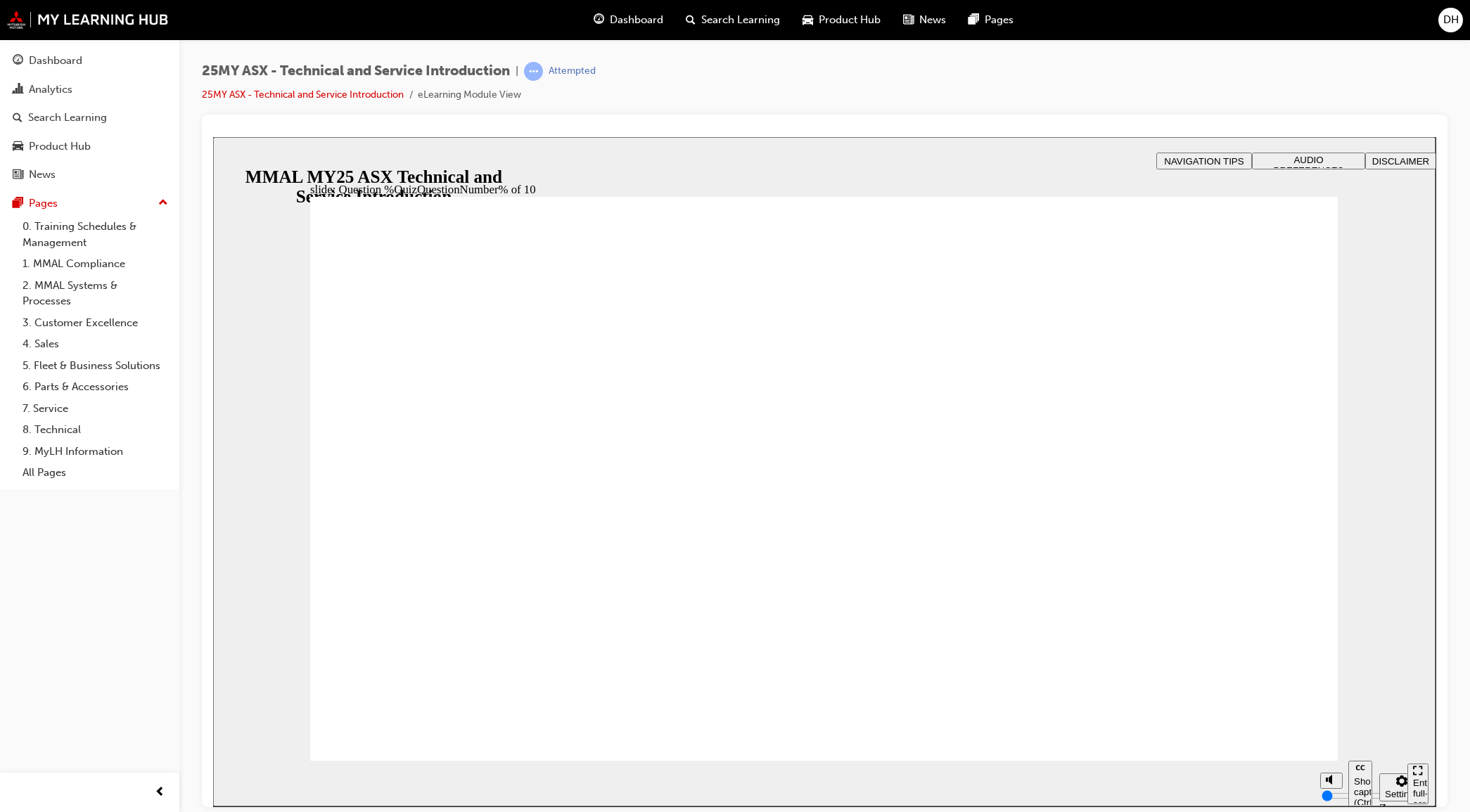
drag, startPoint x: 800, startPoint y: 644, endPoint x: 808, endPoint y: 642, distance: 8.2
radio input "true"
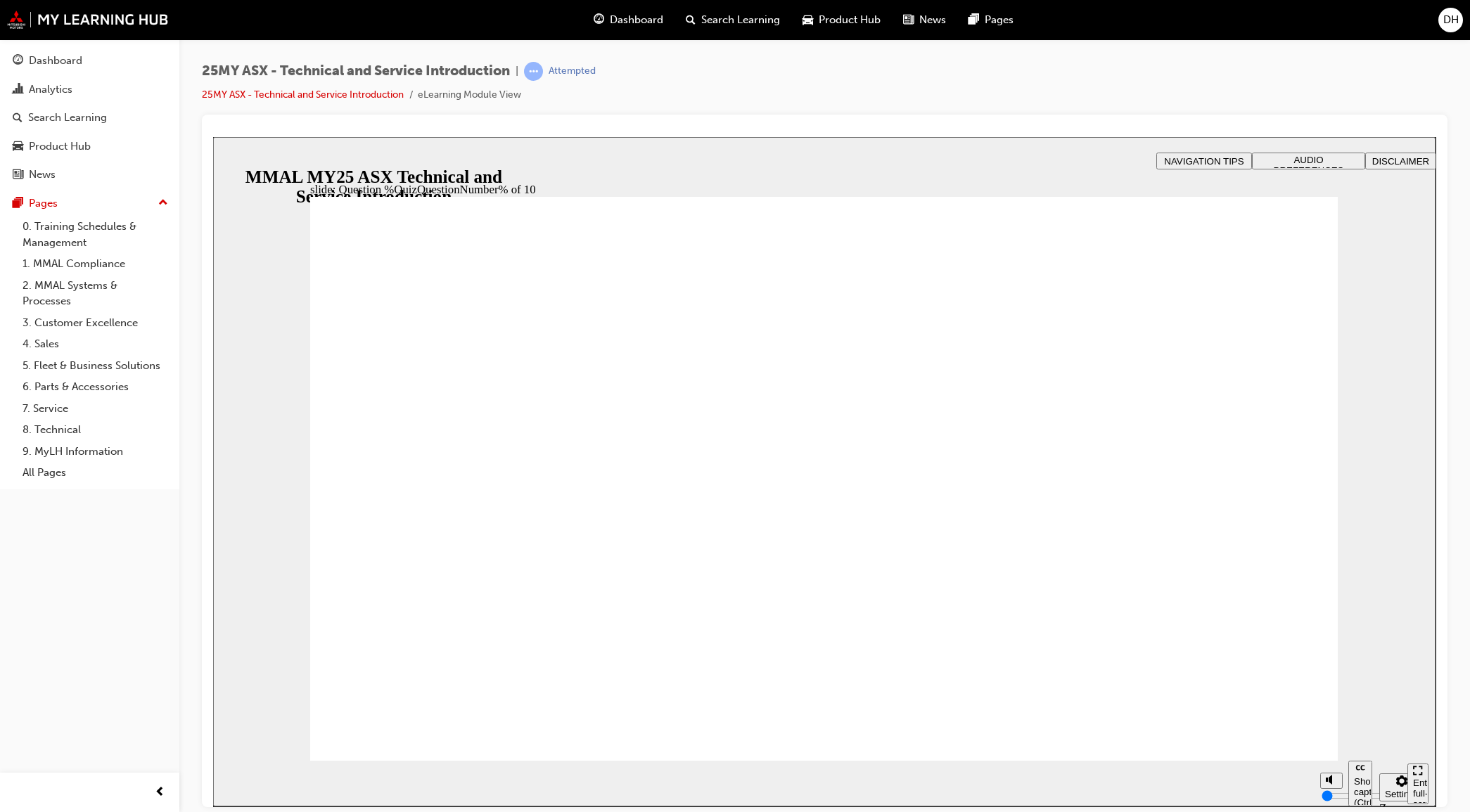
radio input "true"
